Goal: Find specific page/section: Find specific page/section

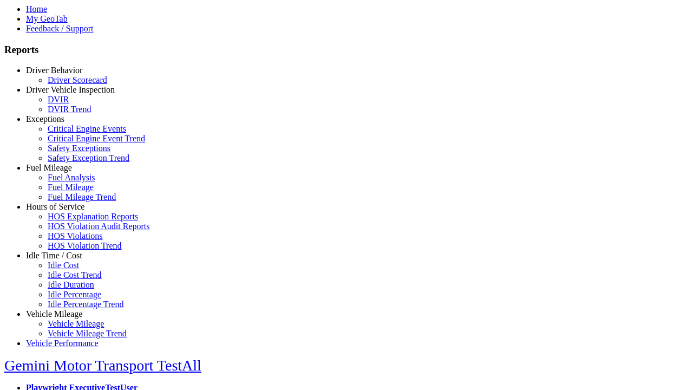
click at [62, 211] on link "Hours of Service" at bounding box center [55, 206] width 58 height 9
click at [70, 221] on link "HOS Explanation Reports" at bounding box center [93, 216] width 90 height 9
